Goal: Task Accomplishment & Management: Use online tool/utility

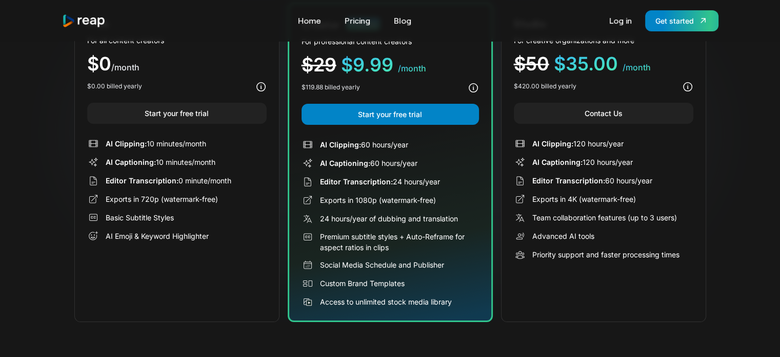
drag, startPoint x: 132, startPoint y: 143, endPoint x: 210, endPoint y: 249, distance: 132.1
click at [211, 246] on div "Free For all content creators $0 /month $0.00 billed yearly Start your free tri…" at bounding box center [176, 162] width 205 height 319
click at [200, 108] on link "Start your free trial" at bounding box center [177, 113] width 180 height 21
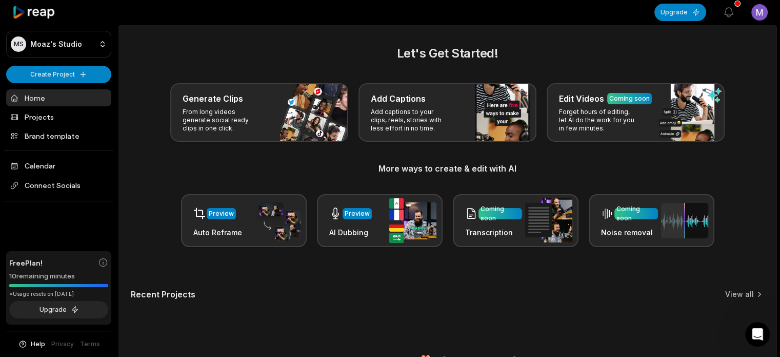
click at [420, 113] on p "Add captions to your clips, reels, stories with less effort in no time." at bounding box center [411, 120] width 80 height 25
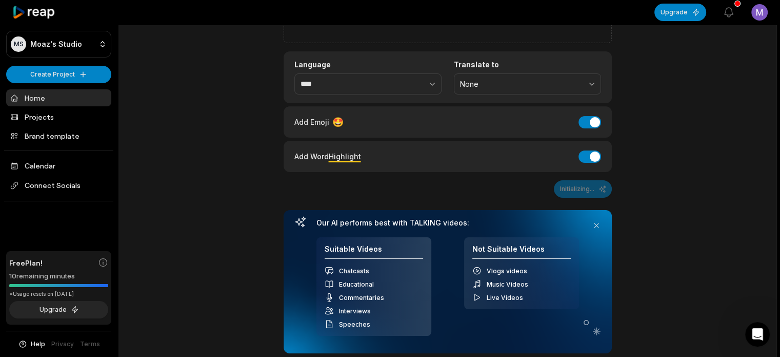
scroll to position [51, 0]
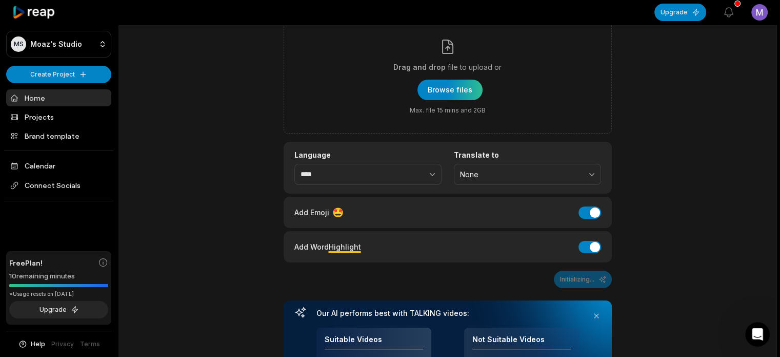
click at [469, 69] on span "file to upload or" at bounding box center [475, 67] width 54 height 12
click at [0, 0] on input "Drag and drop file to upload or Browse files Max. file 15 mins and 2GB" at bounding box center [0, 0] width 0 height 0
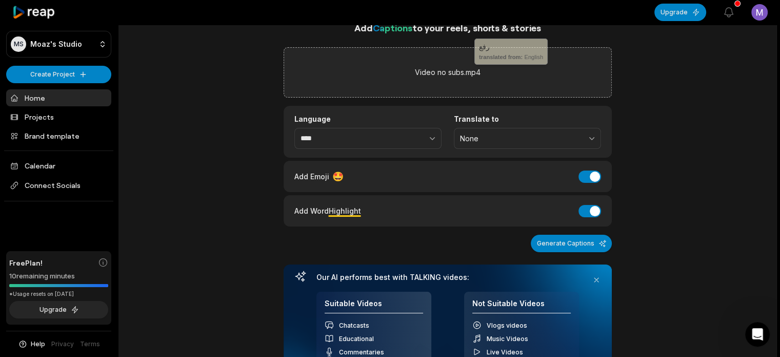
scroll to position [0, 0]
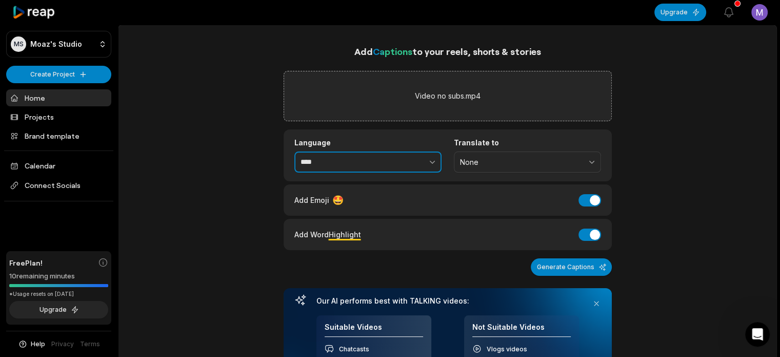
click at [363, 165] on input "****" at bounding box center [367, 162] width 147 height 22
click at [431, 156] on icon "button" at bounding box center [432, 161] width 10 height 10
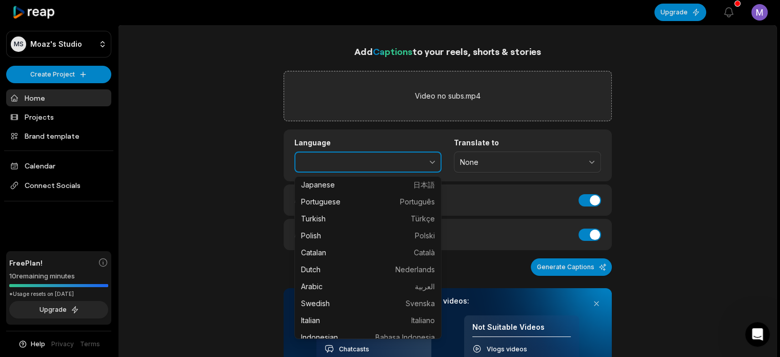
scroll to position [154, 0]
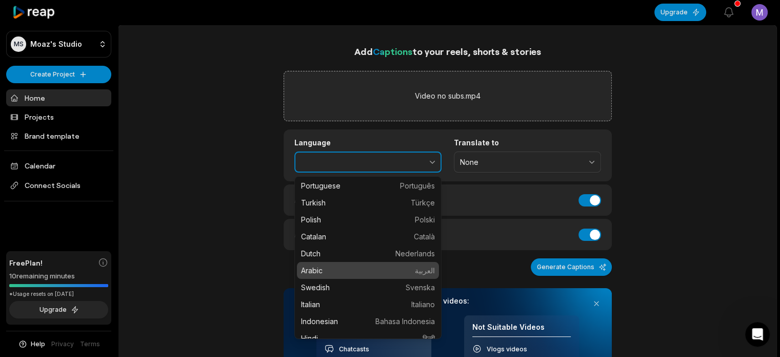
type input "******"
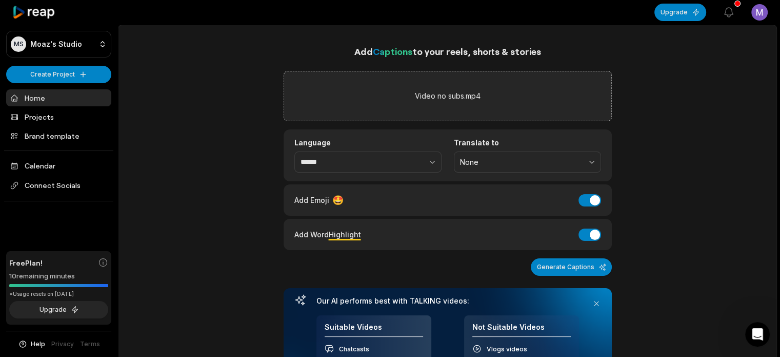
click at [266, 188] on div "Add Captions to your reels, shorts & stories Video no subs.mp4 Language ****** …" at bounding box center [448, 276] width 658 height 464
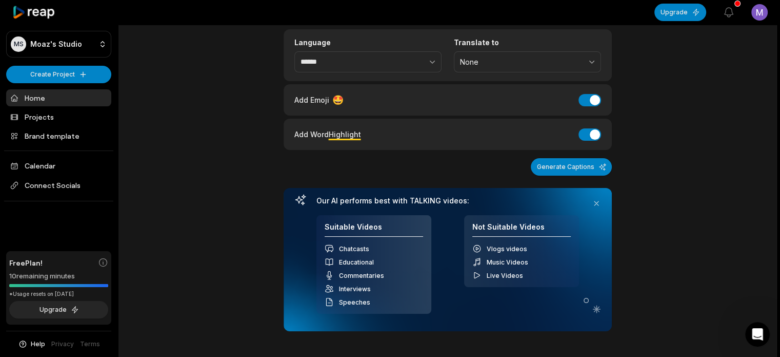
scroll to position [103, 0]
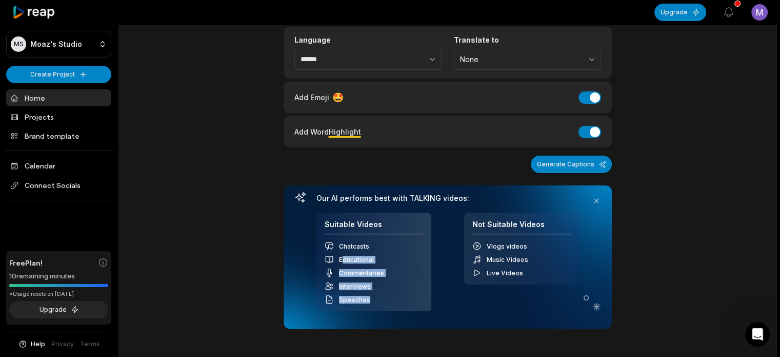
drag, startPoint x: 349, startPoint y: 275, endPoint x: 411, endPoint y: 305, distance: 69.1
click at [404, 307] on div "Suitable Videos Chatcasts Educational Commentaries Interviews Speeches" at bounding box center [374, 261] width 115 height 99
click at [488, 277] on div "Not Suitable Videos Vlogs videos Music Videos Live Videos" at bounding box center [521, 248] width 115 height 72
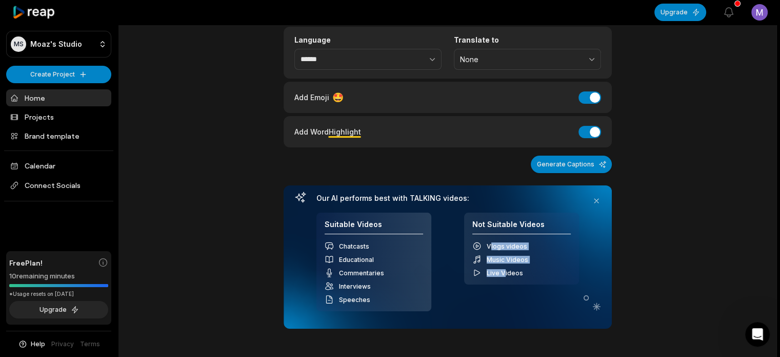
drag, startPoint x: 505, startPoint y: 270, endPoint x: 491, endPoint y: 242, distance: 31.9
click at [491, 242] on div "Vlogs videos Music Videos Live Videos" at bounding box center [521, 259] width 98 height 36
click at [490, 242] on span "Vlogs videos" at bounding box center [507, 246] width 41 height 8
click at [567, 161] on button "Generate Captions" at bounding box center [571, 163] width 81 height 17
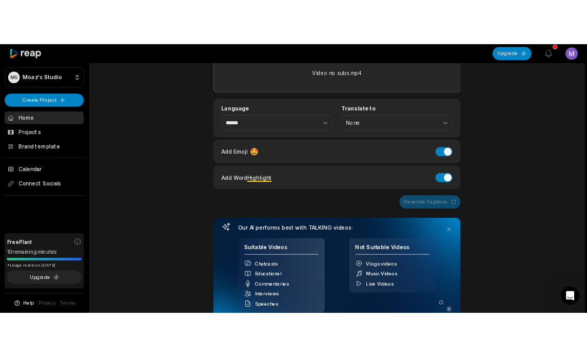
scroll to position [204, 0]
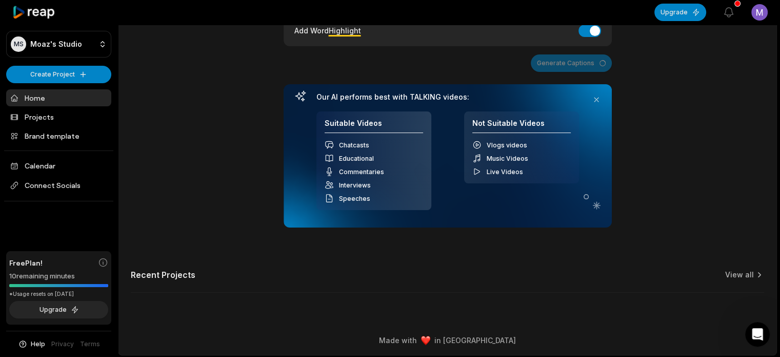
drag, startPoint x: 570, startPoint y: 50, endPoint x: 568, endPoint y: 57, distance: 6.8
click at [569, 52] on div "Add Captions to your reels, shorts & stories Video no subs.mp4 Language ****** …" at bounding box center [448, 33] width 328 height 387
click at [566, 61] on div "Generate Captions" at bounding box center [448, 62] width 328 height 17
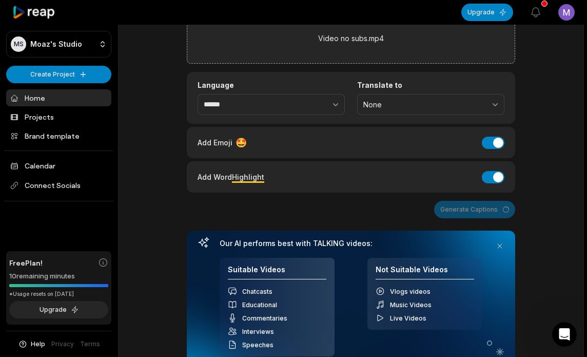
scroll to position [0, 0]
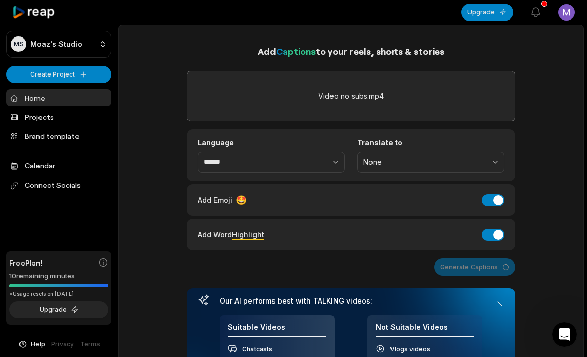
click at [494, 266] on div "Generate Captions" at bounding box center [351, 266] width 328 height 17
drag, startPoint x: 491, startPoint y: 259, endPoint x: 490, endPoint y: 266, distance: 7.3
click at [491, 261] on div "Generate Captions" at bounding box center [351, 266] width 328 height 17
click at [353, 261] on div "Generate Captions" at bounding box center [351, 266] width 328 height 17
click at [499, 262] on div "Generate Captions" at bounding box center [351, 266] width 328 height 17
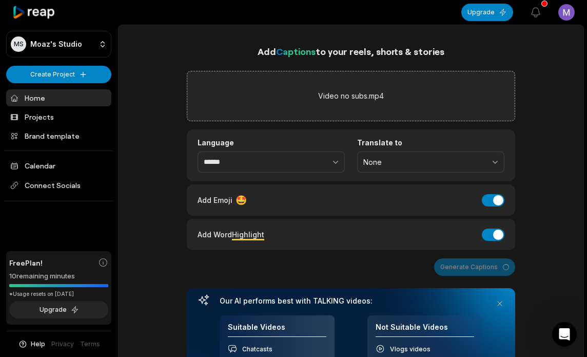
click at [544, 119] on div "Add Captions to your reels, shorts & stories Video no subs.mp4 Language ****** …" at bounding box center [351, 276] width 465 height 464
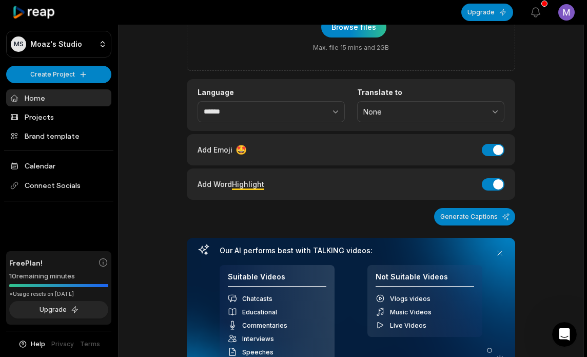
scroll to position [113, 0]
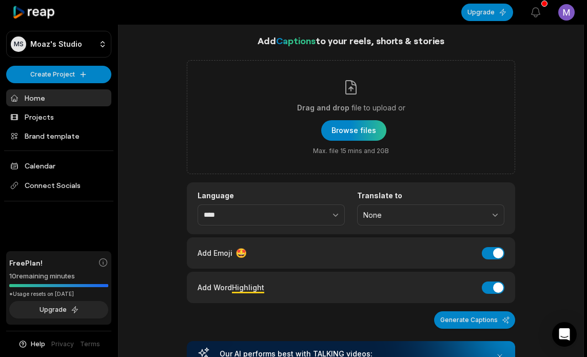
click at [338, 124] on div "button" at bounding box center [353, 130] width 65 height 21
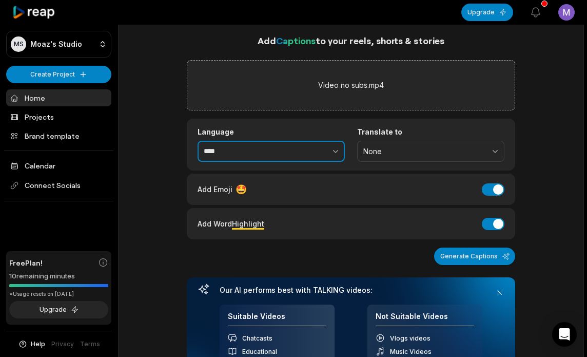
click at [293, 149] on button "button" at bounding box center [313, 152] width 63 height 22
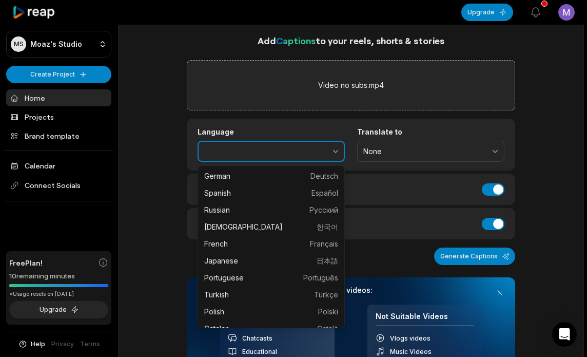
scroll to position [154, 0]
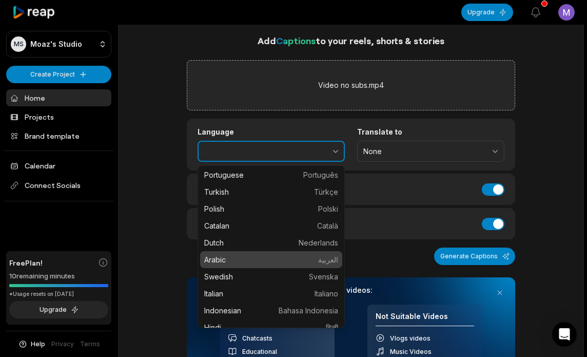
type input "******"
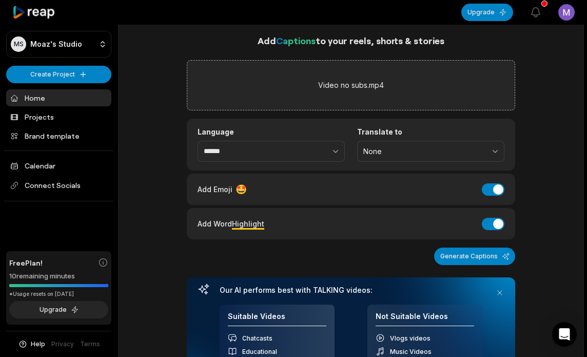
click at [444, 256] on button "Generate Captions" at bounding box center [474, 255] width 81 height 17
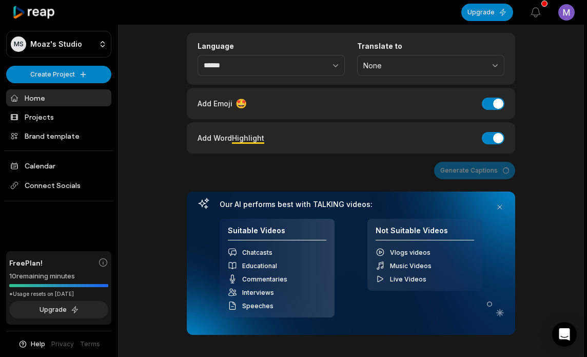
scroll to position [50, 0]
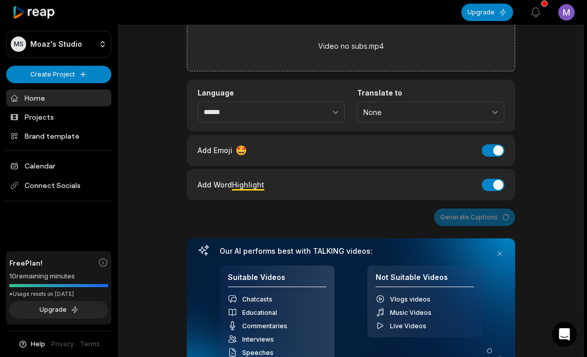
click at [416, 220] on div "Generate Captions" at bounding box center [351, 216] width 328 height 17
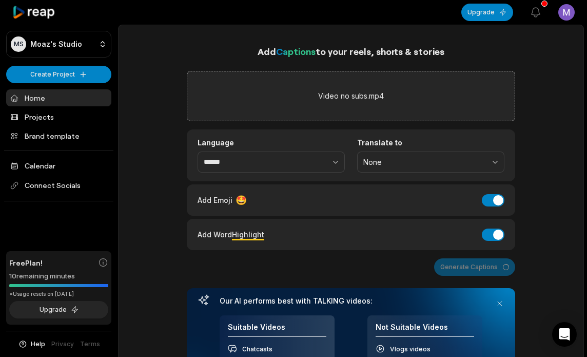
scroll to position [0, 0]
click at [454, 261] on div "Generate Captions" at bounding box center [351, 266] width 328 height 17
click at [463, 268] on button "Generate Captions" at bounding box center [474, 266] width 81 height 17
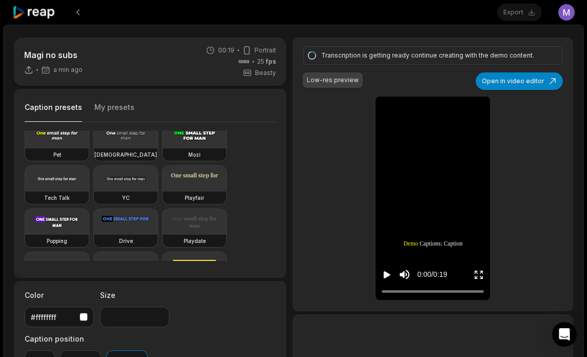
click at [525, 12] on div "Export Open user menu" at bounding box center [535, 12] width 77 height 25
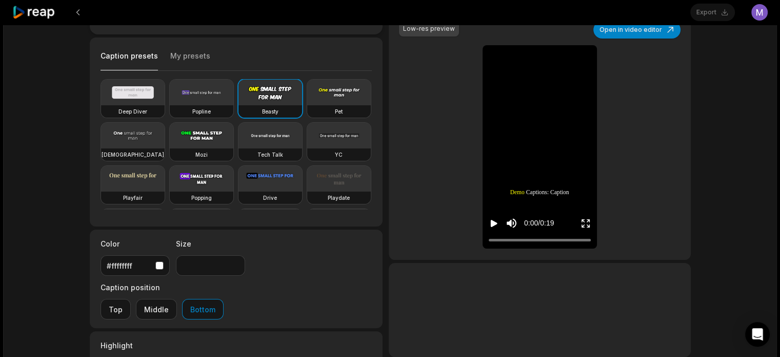
click at [178, 92] on video at bounding box center [202, 93] width 64 height 26
click at [178, 60] on button "My presets" at bounding box center [190, 60] width 40 height 19
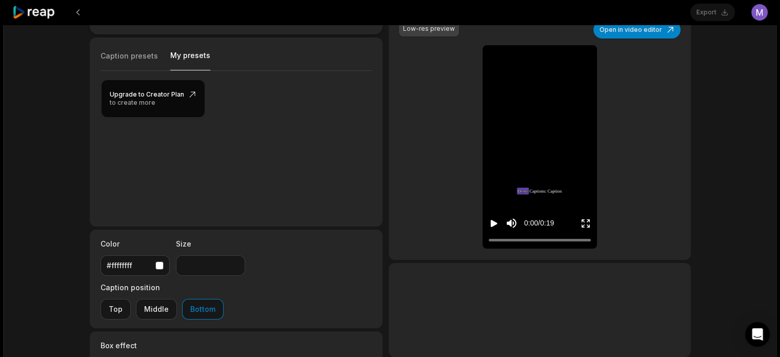
click at [133, 60] on button "Caption presets" at bounding box center [129, 60] width 57 height 19
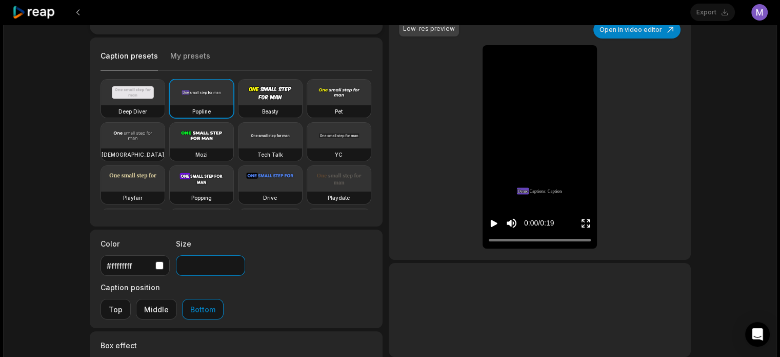
click at [236, 260] on input "**" at bounding box center [210, 265] width 69 height 21
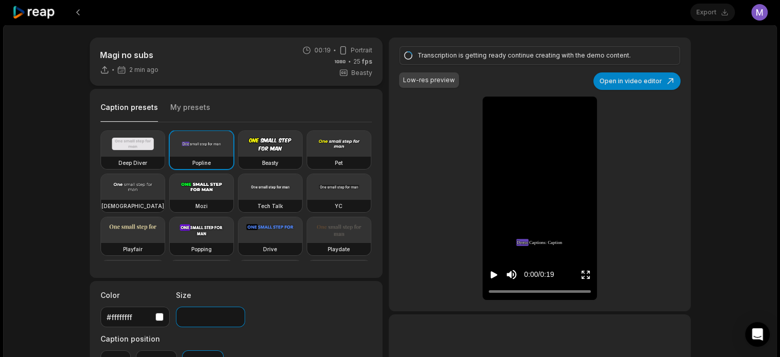
click at [235, 313] on input "**" at bounding box center [210, 316] width 69 height 21
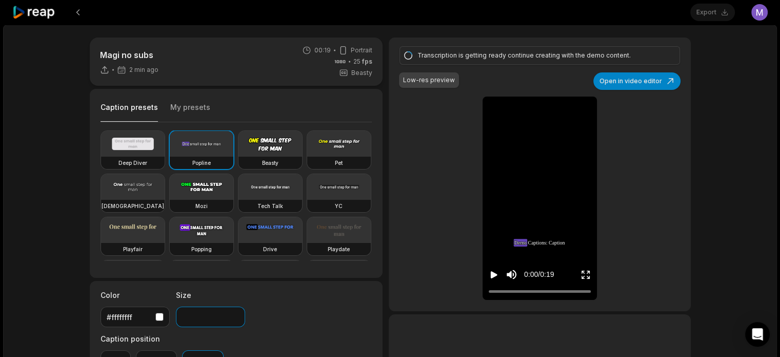
click at [235, 313] on input "**" at bounding box center [210, 316] width 69 height 21
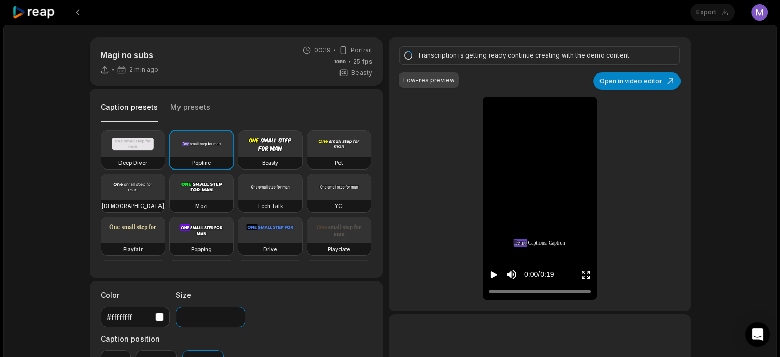
click at [235, 313] on input "**" at bounding box center [210, 316] width 69 height 21
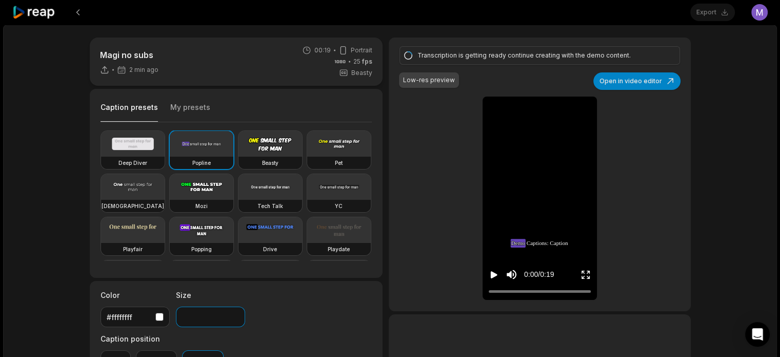
click at [235, 313] on input "**" at bounding box center [210, 316] width 69 height 21
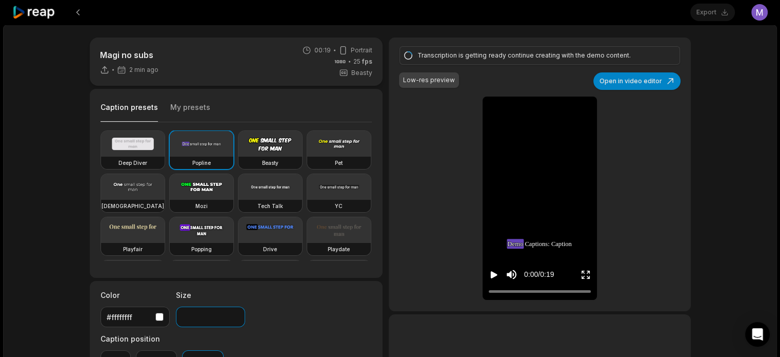
click at [235, 313] on input "**" at bounding box center [210, 316] width 69 height 21
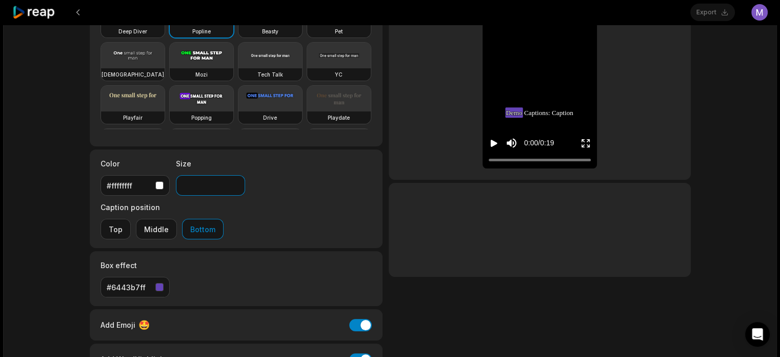
scroll to position [103, 0]
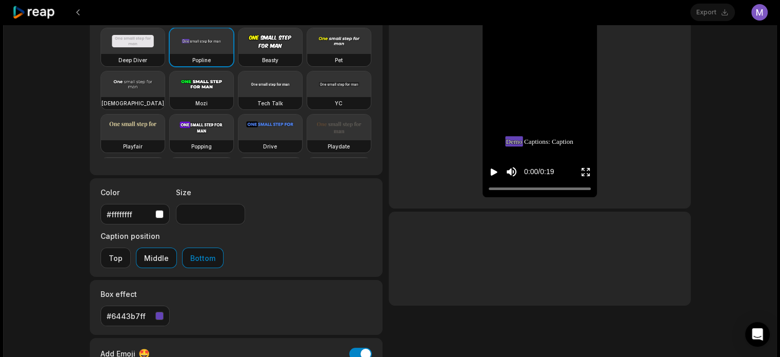
click at [177, 247] on button "Middle" at bounding box center [156, 257] width 41 height 21
drag, startPoint x: 541, startPoint y: 102, endPoint x: 518, endPoint y: 137, distance: 42.5
click at [529, 131] on div "Demo Demo Demo Captions: Captions: Caption Caption style style of of your your …" at bounding box center [540, 95] width 114 height 203
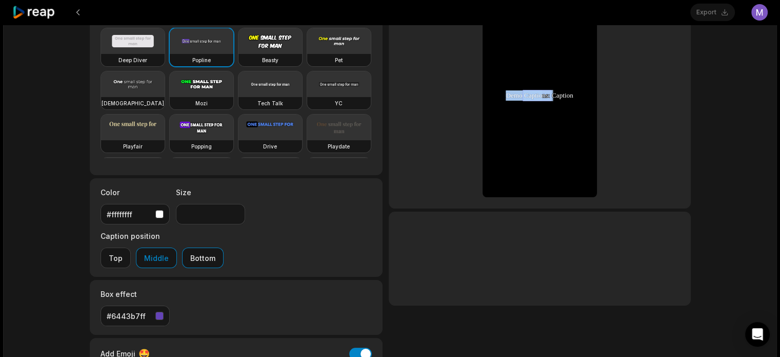
scroll to position [51, 0]
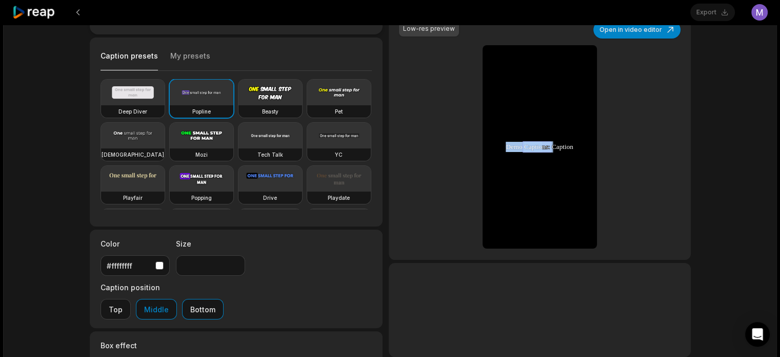
click at [343, 211] on div "Magi no subs 2 min ago 00:19 Portrait 25 fps Beasty Caption presets My presets …" at bounding box center [236, 232] width 293 height 492
click at [224, 299] on button "Bottom" at bounding box center [203, 309] width 42 height 21
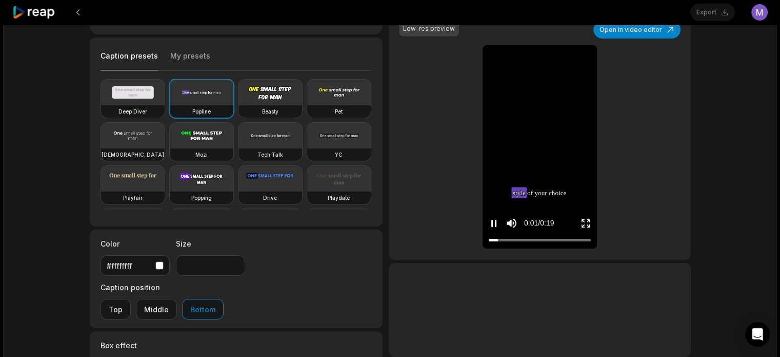
click at [537, 61] on video at bounding box center [540, 53] width 32 height 16
click at [511, 220] on icon "Mute sound" at bounding box center [511, 222] width 13 height 13
click at [491, 224] on icon "Play video" at bounding box center [494, 223] width 7 height 7
click at [491, 224] on icon "Pause video" at bounding box center [494, 223] width 10 height 10
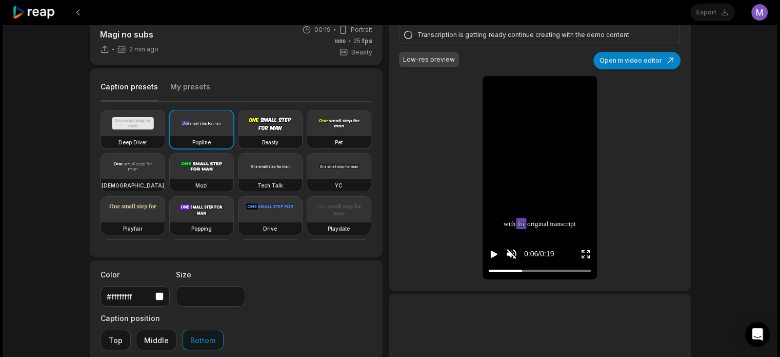
scroll to position [0, 0]
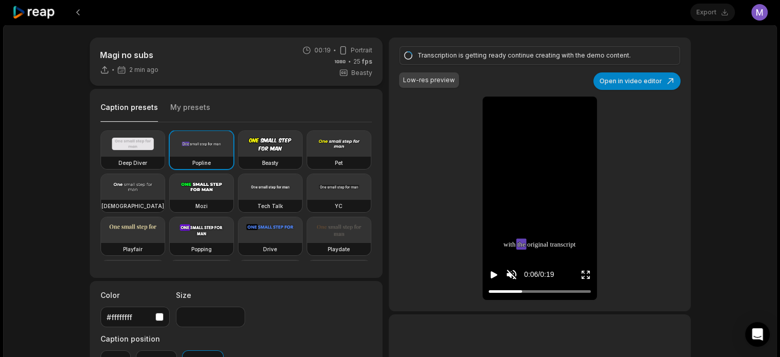
type input "**"
click at [23, 141] on div "Magi no subs 2 min ago 00:19 Portrait 25 fps Beasty Caption presets My presets …" at bounding box center [390, 304] width 774 height 558
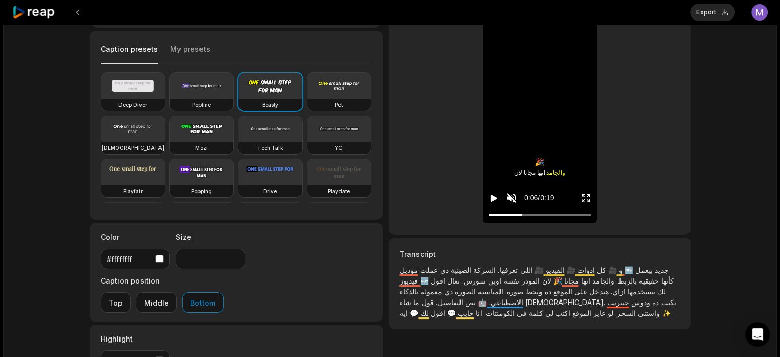
scroll to position [30, 0]
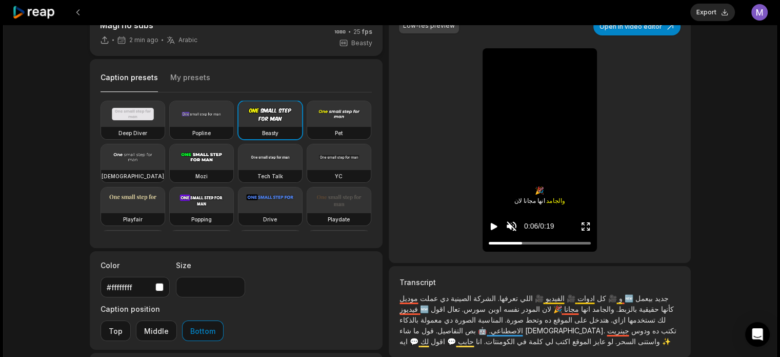
click at [489, 229] on icon "Play video" at bounding box center [494, 226] width 10 height 10
click at [494, 242] on div at bounding box center [540, 243] width 102 height 7
click at [492, 242] on div at bounding box center [494, 243] width 6 height 6
click at [494, 229] on icon "Pause video" at bounding box center [494, 226] width 10 height 10
click at [492, 223] on icon "Play video" at bounding box center [494, 226] width 10 height 10
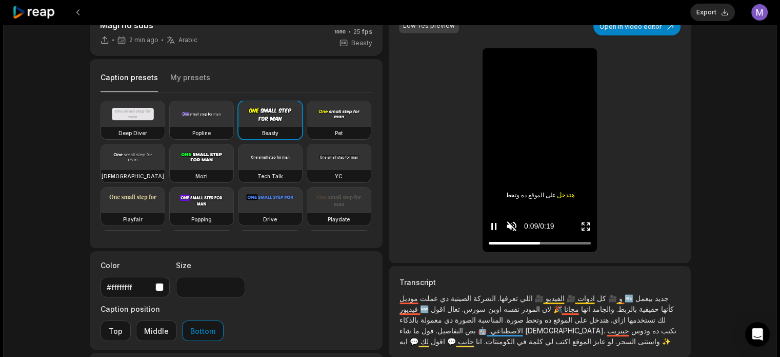
click at [509, 220] on icon "Unmute sound" at bounding box center [511, 226] width 13 height 13
click at [509, 205] on div at bounding box center [511, 193] width 13 height 51
drag, startPoint x: 513, startPoint y: 219, endPoint x: 510, endPoint y: 211, distance: 7.8
click at [513, 215] on div at bounding box center [511, 193] width 13 height 51
click at [512, 211] on input "Change volume" at bounding box center [513, 191] width 3 height 51
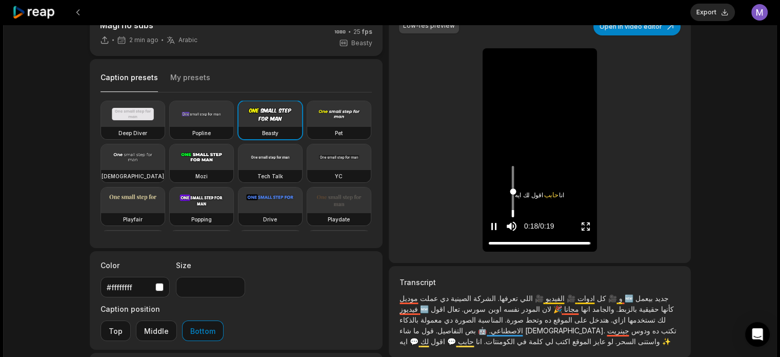
type input "****"
click at [513, 207] on input "Change volume" at bounding box center [513, 191] width 3 height 51
click at [494, 228] on icon "Play video" at bounding box center [494, 226] width 10 height 10
click at [491, 240] on div at bounding box center [540, 243] width 102 height 7
click at [487, 240] on div "0:00 / 0:19" at bounding box center [540, 223] width 114 height 55
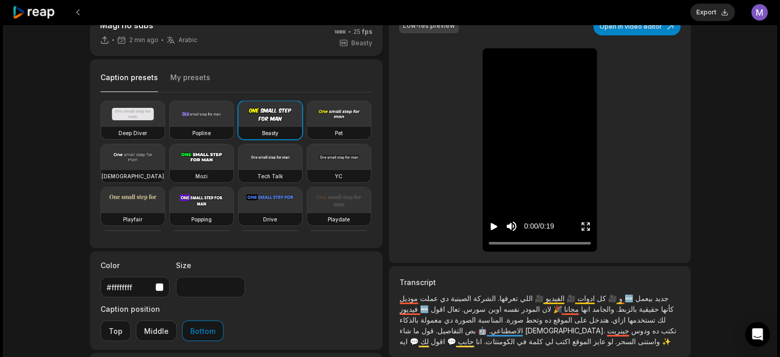
click at [492, 227] on icon "Play video" at bounding box center [494, 226] width 7 height 7
click at [494, 228] on icon "Pause video" at bounding box center [494, 226] width 10 height 10
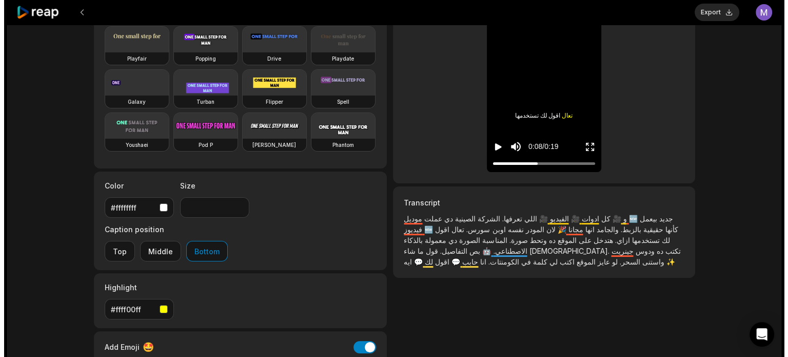
scroll to position [0, 0]
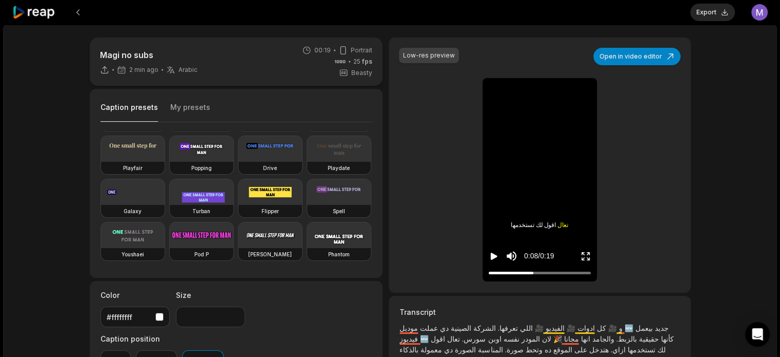
click at [586, 61] on button "Open in video editor" at bounding box center [637, 56] width 87 height 17
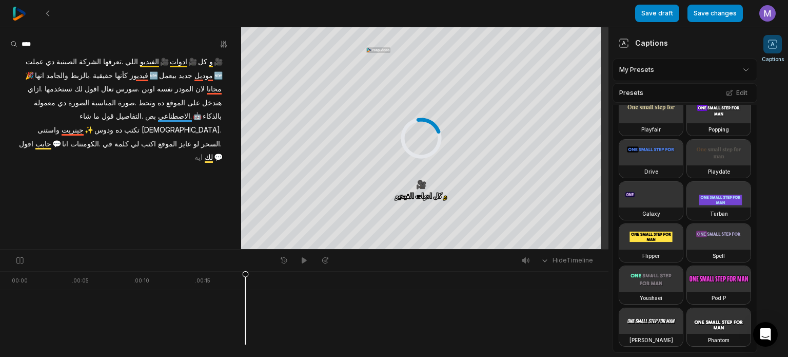
scroll to position [243, 0]
click at [586, 95] on icon at bounding box center [729, 92] width 7 height 7
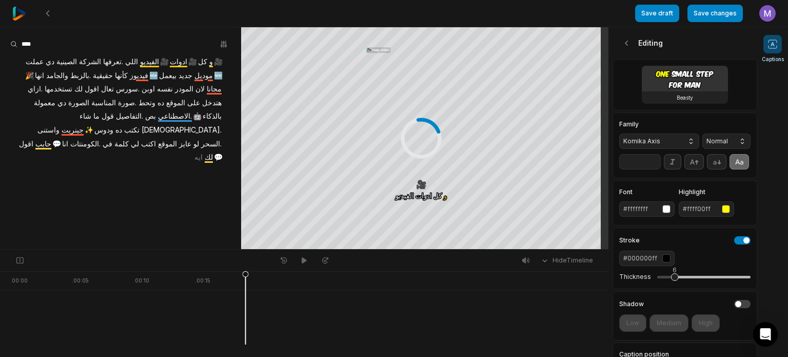
scroll to position [0, 0]
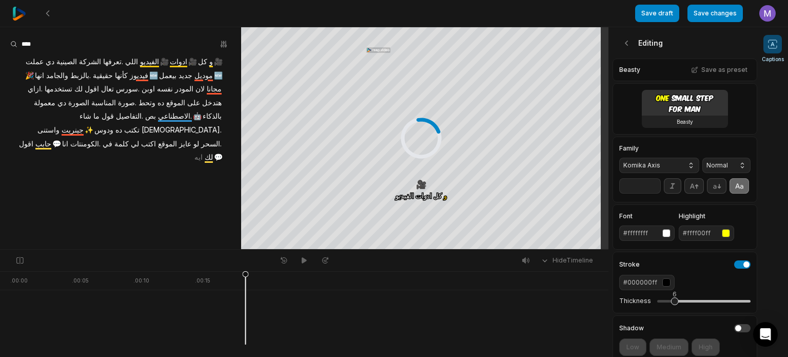
click at [586, 163] on button "Komika Axis" at bounding box center [659, 164] width 80 height 15
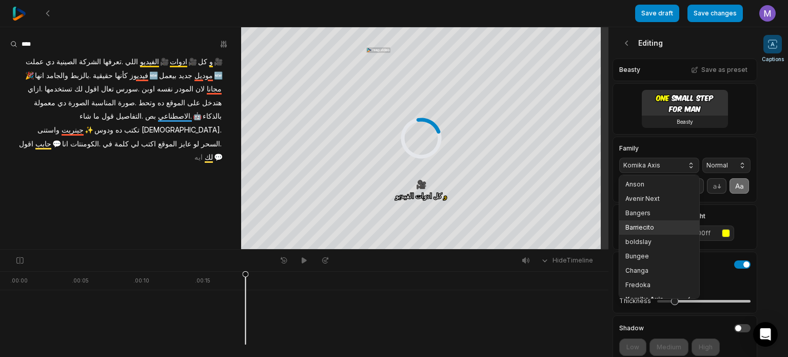
scroll to position [8, 0]
click at [586, 261] on span "Changa" at bounding box center [652, 262] width 55 height 8
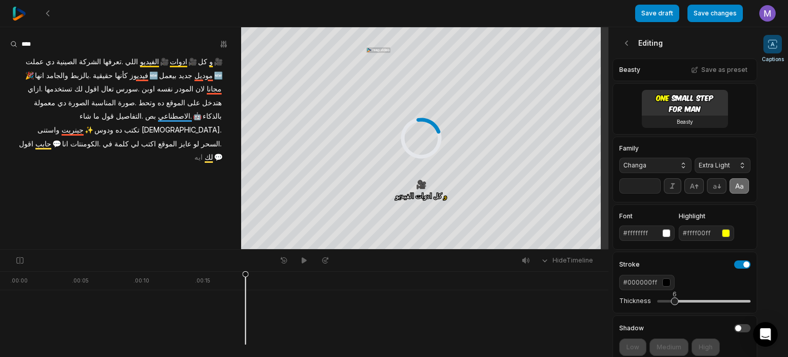
click at [586, 43] on icon at bounding box center [627, 43] width 10 height 10
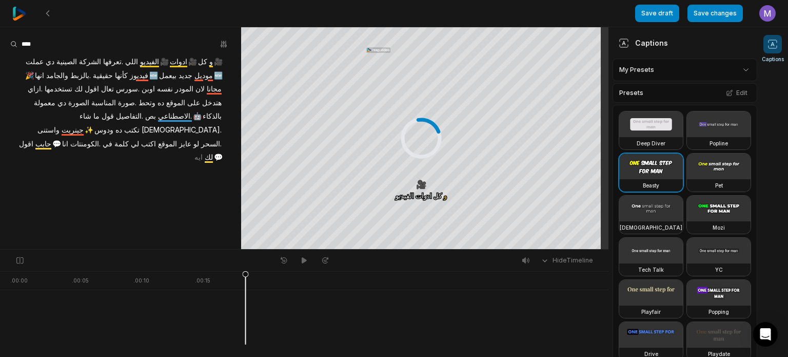
click at [586, 137] on video at bounding box center [719, 124] width 64 height 26
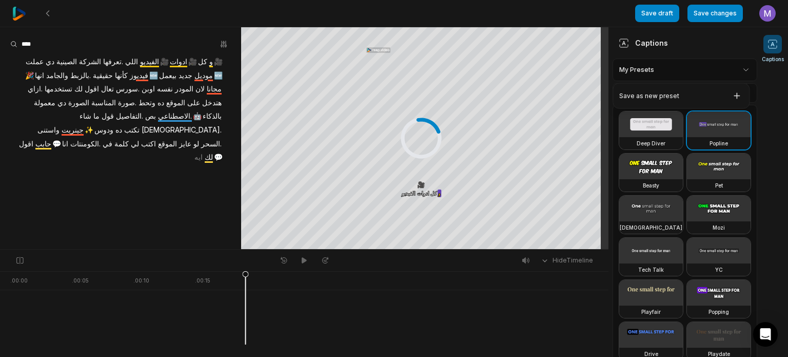
click at [586, 67] on html "Save draft Save changes Open user menu Captions Your browser does not support m…" at bounding box center [394, 178] width 788 height 357
click at [586, 93] on button "Edit" at bounding box center [737, 92] width 28 height 13
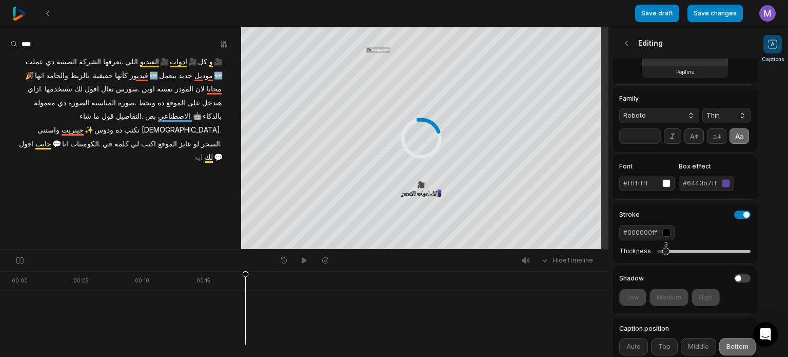
scroll to position [51, 0]
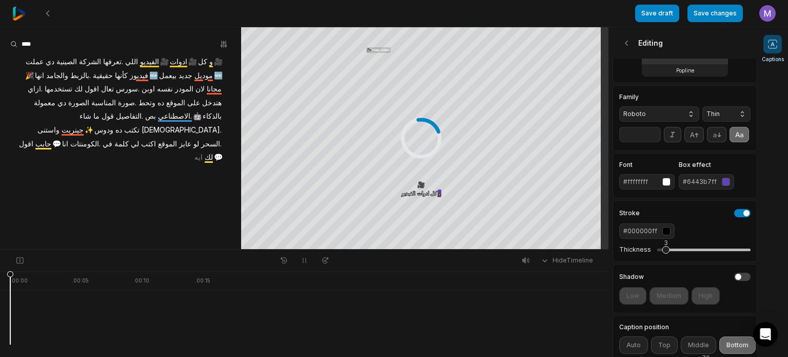
drag, startPoint x: 249, startPoint y: 280, endPoint x: 0, endPoint y: 272, distance: 248.9
click at [7, 272] on icon at bounding box center [10, 307] width 7 height 74
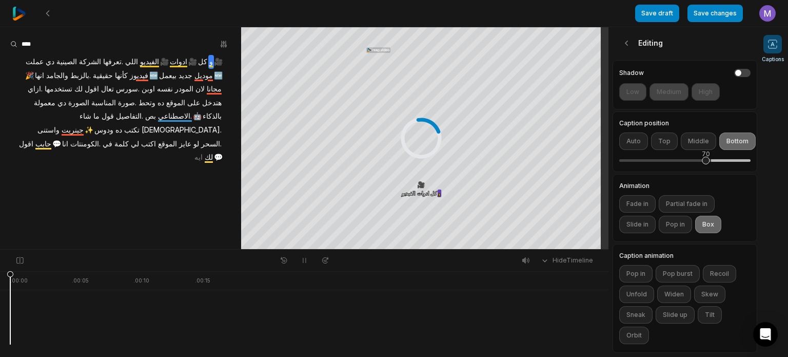
scroll to position [276, 0]
